Goal: Check status: Check status

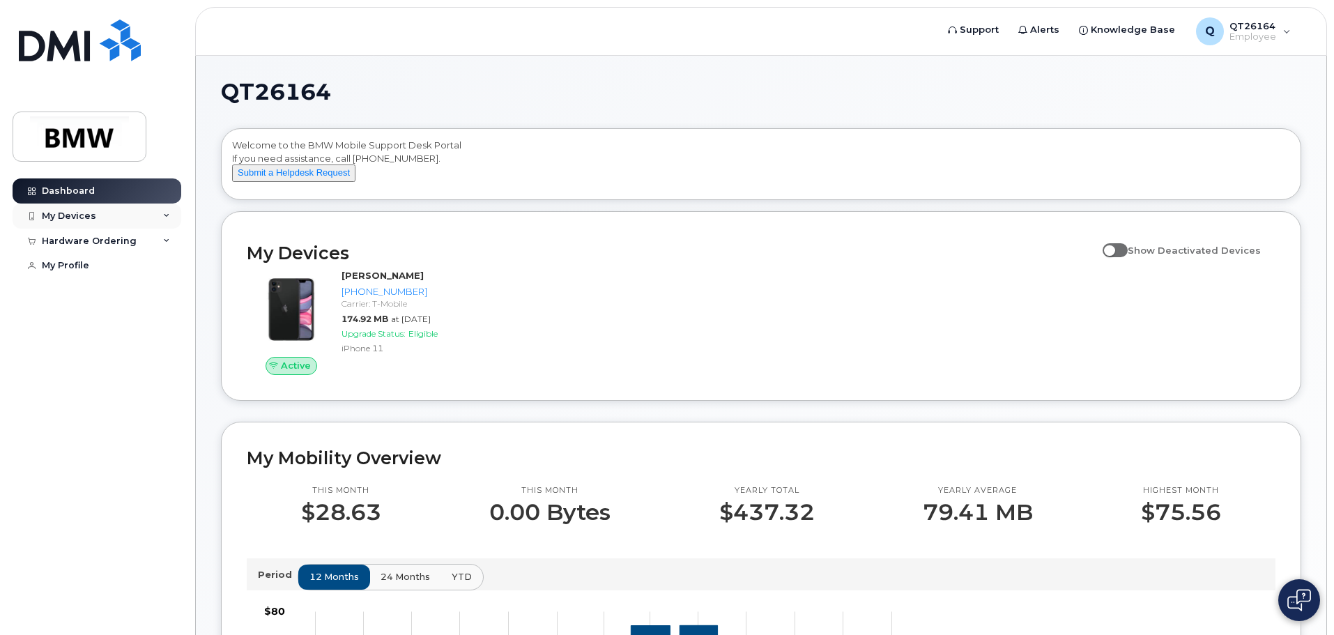
click at [67, 218] on div "My Devices" at bounding box center [69, 216] width 54 height 11
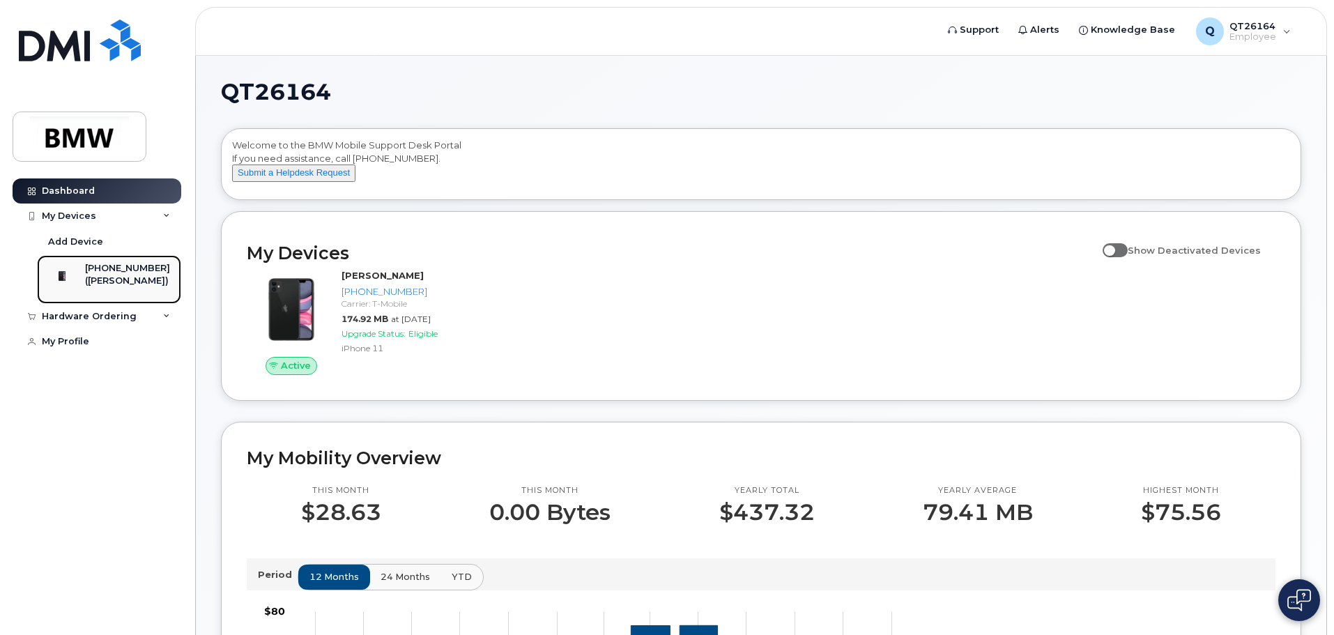
click at [69, 283] on img at bounding box center [62, 276] width 14 height 14
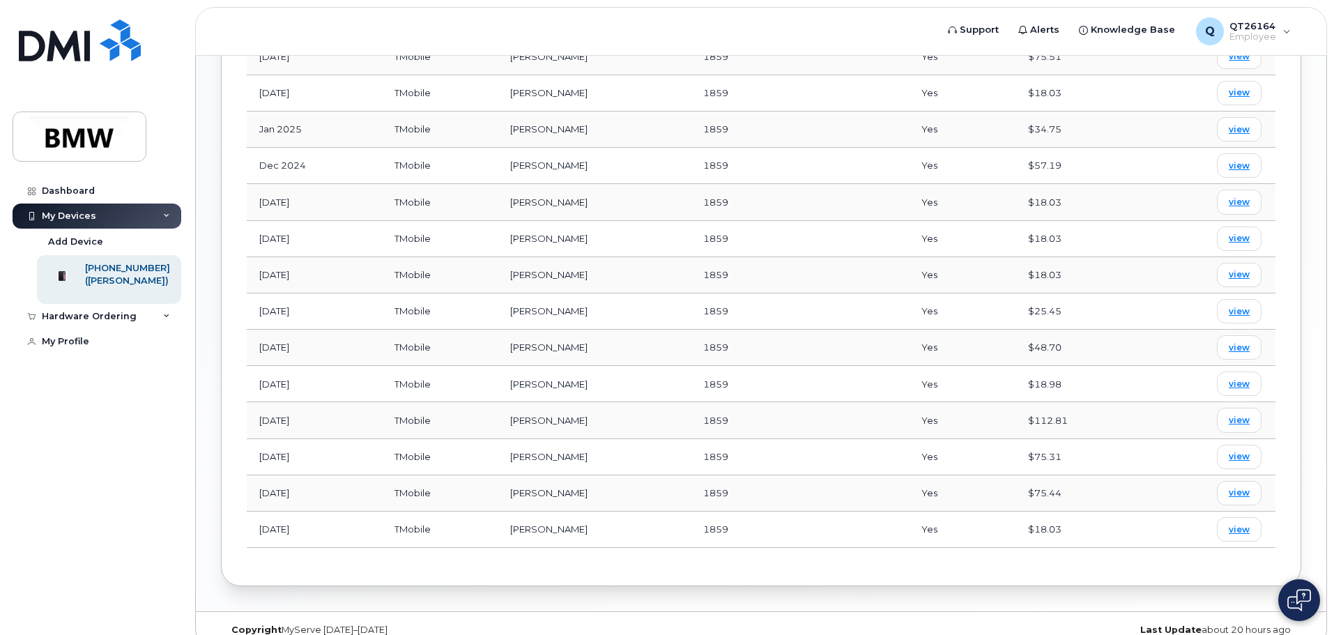
scroll to position [795, 0]
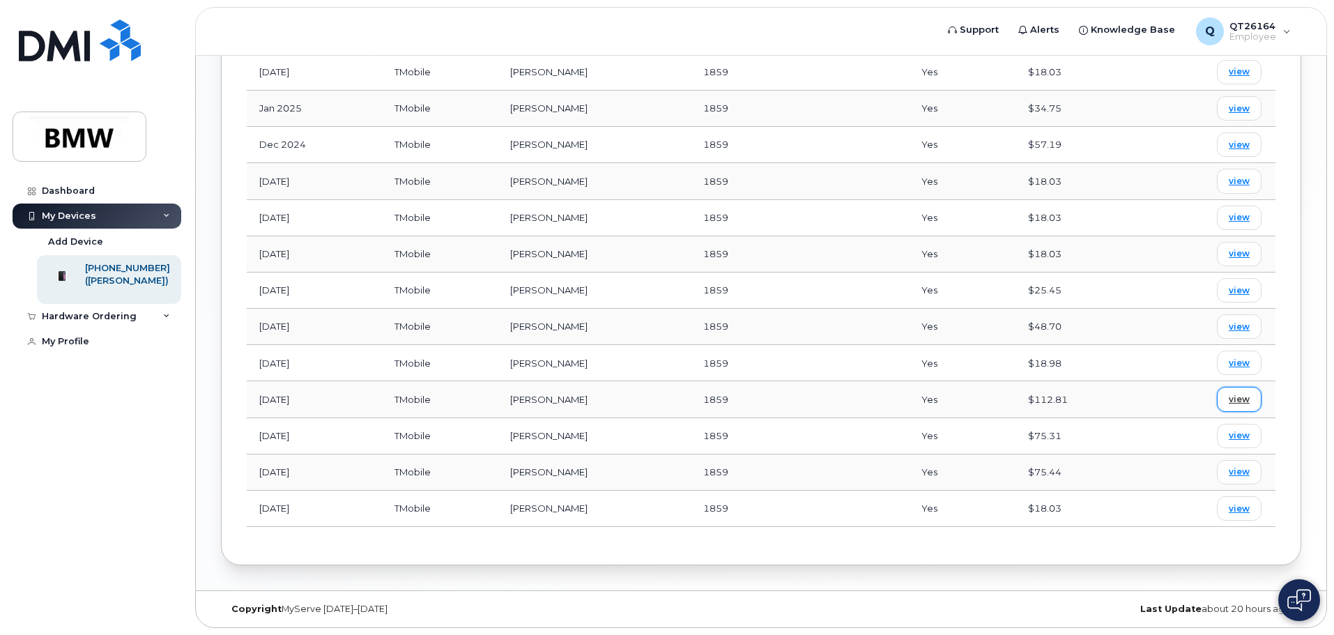
click at [1235, 397] on span "view" at bounding box center [1239, 399] width 21 height 13
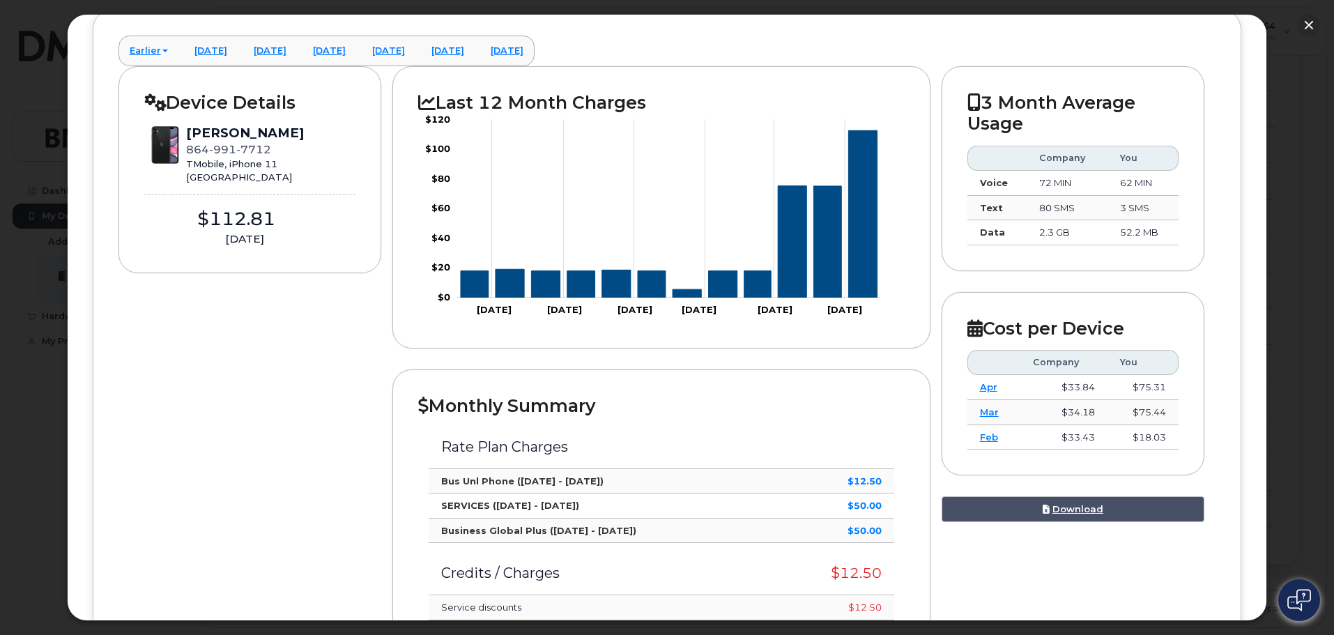
scroll to position [0, 0]
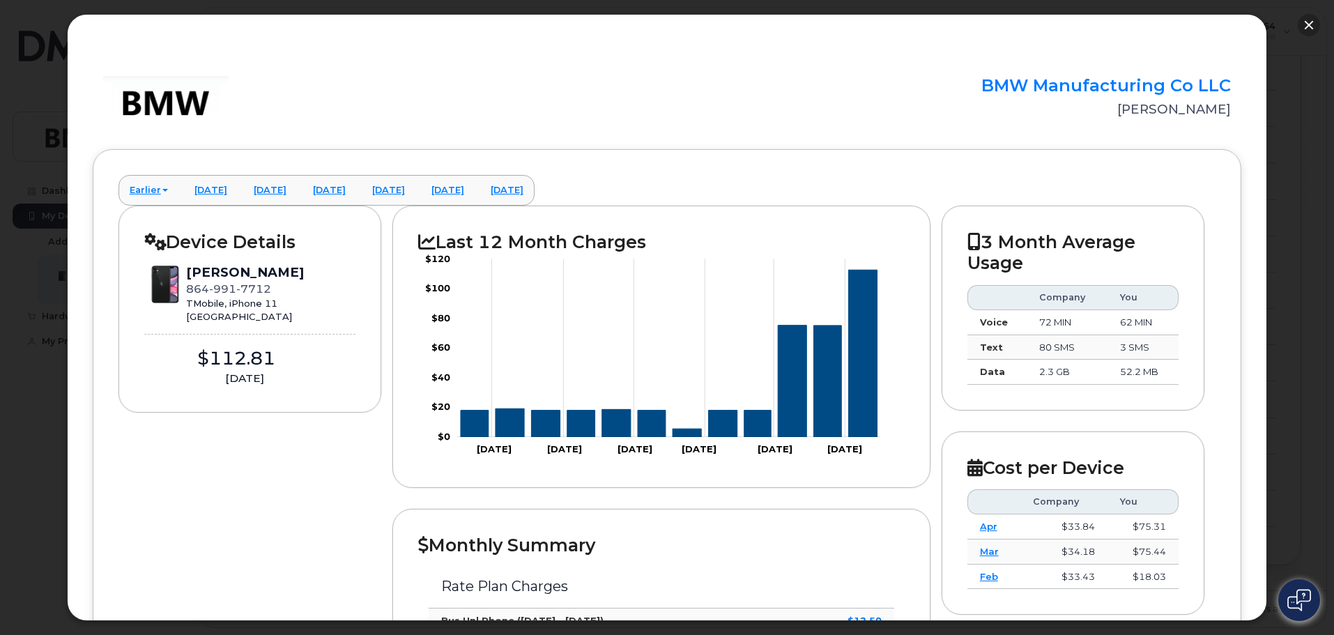
click at [1306, 24] on button "button" at bounding box center [1309, 25] width 22 height 22
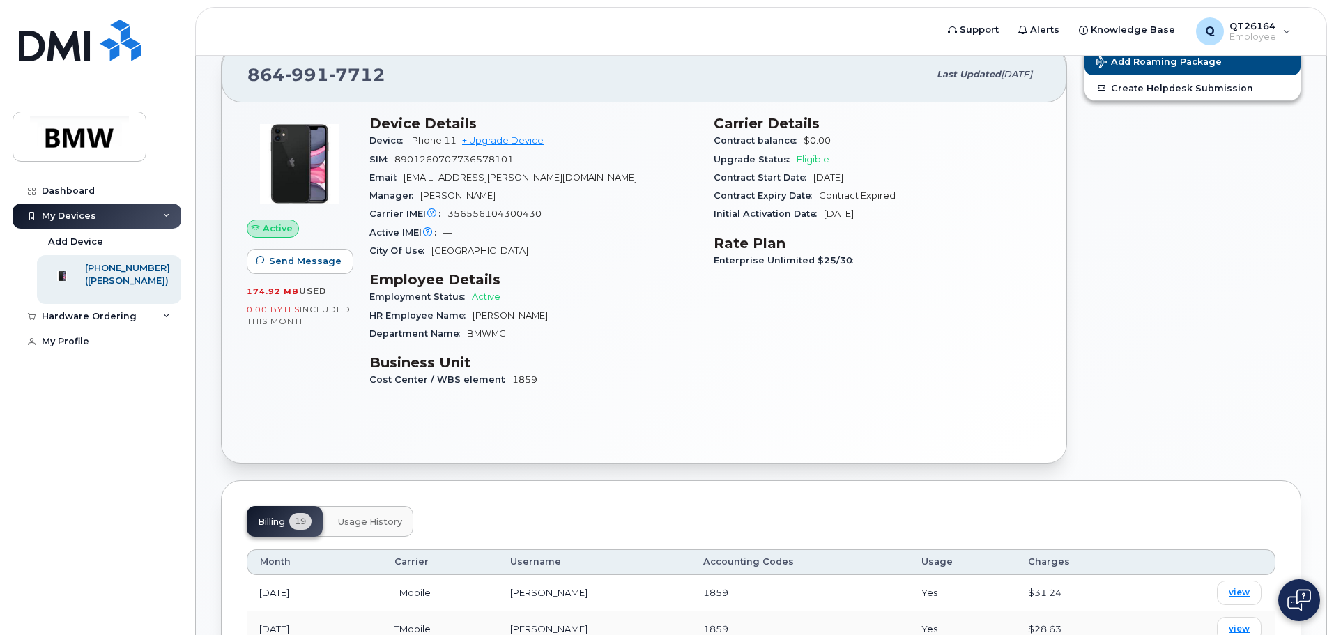
scroll to position [28, 0]
